Goal: Task Accomplishment & Management: Manage account settings

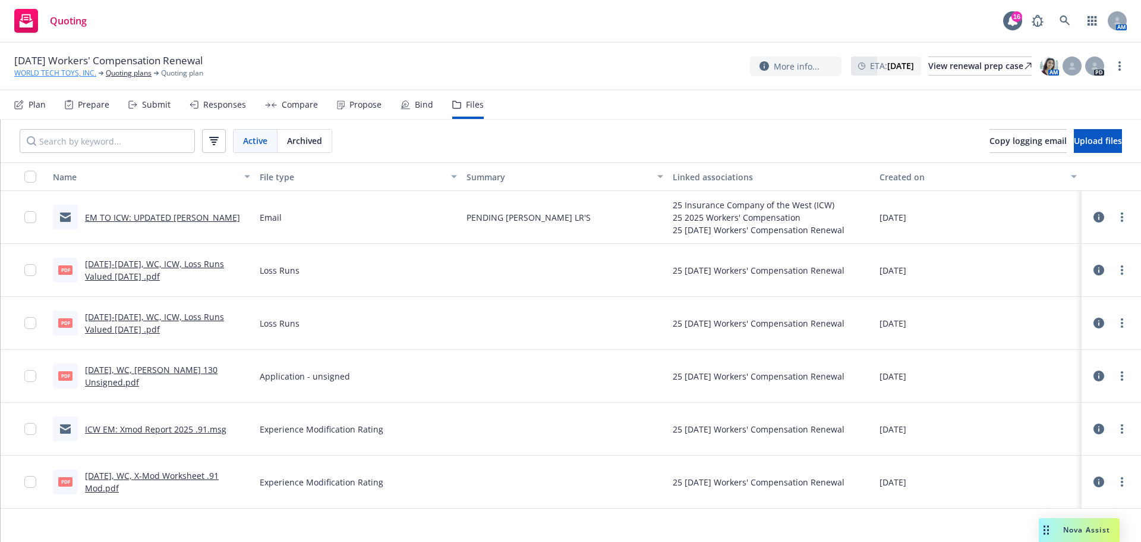
click at [68, 73] on link "WORLD TECH TOYS, INC." at bounding box center [55, 73] width 82 height 11
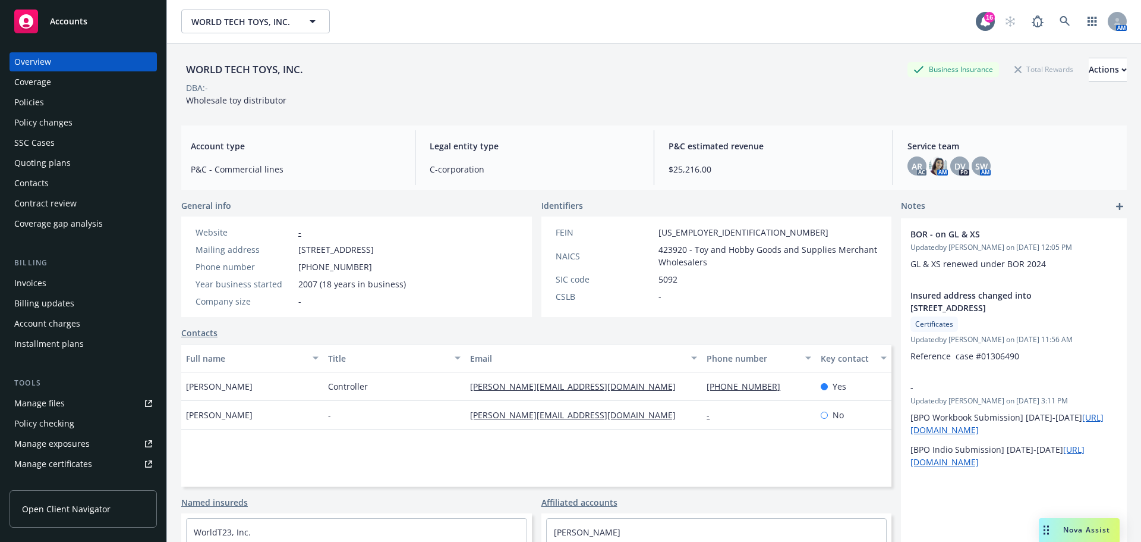
click at [52, 112] on div "Policies" at bounding box center [83, 102] width 138 height 19
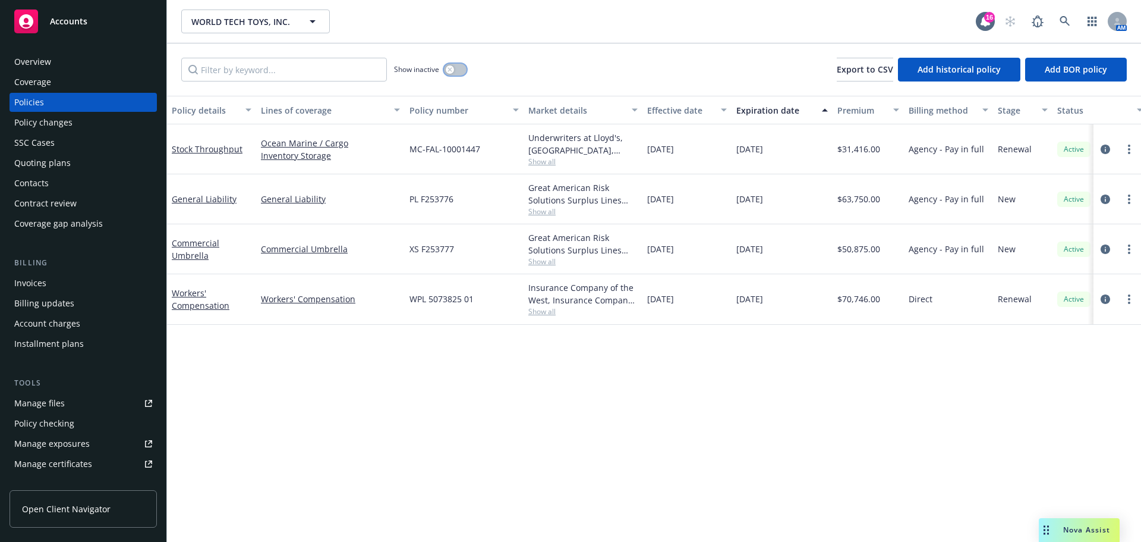
click at [454, 74] on div "button" at bounding box center [450, 69] width 8 height 8
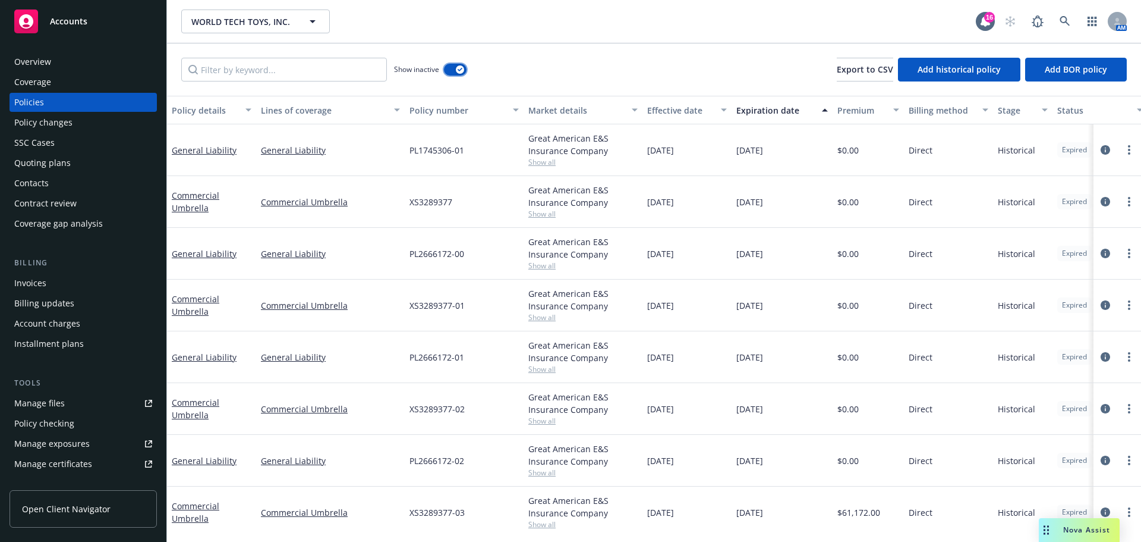
click at [450, 75] on button "button" at bounding box center [455, 70] width 23 height 12
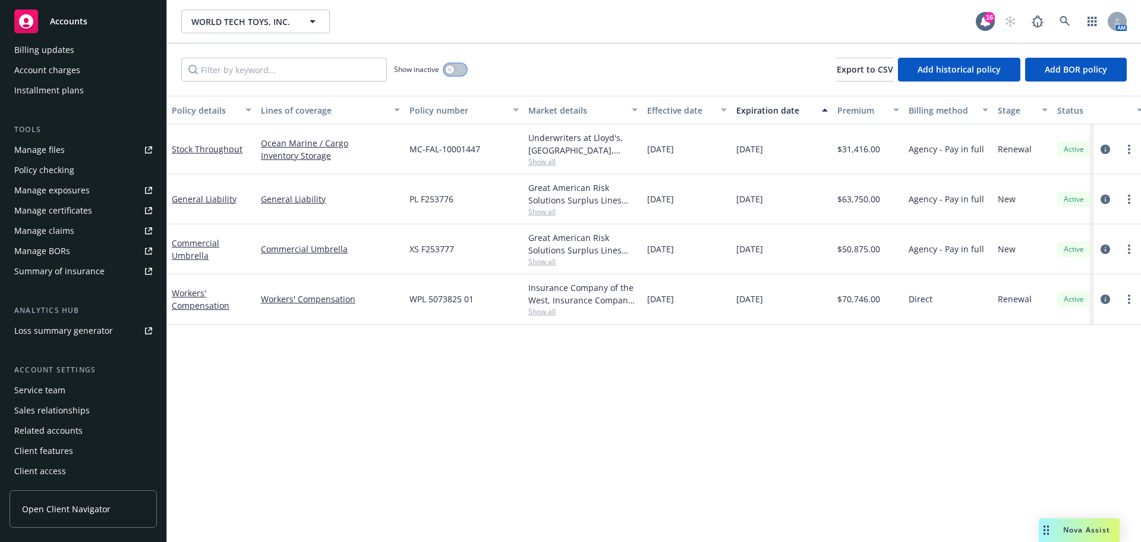
scroll to position [348, 0]
